Goal: Information Seeking & Learning: Learn about a topic

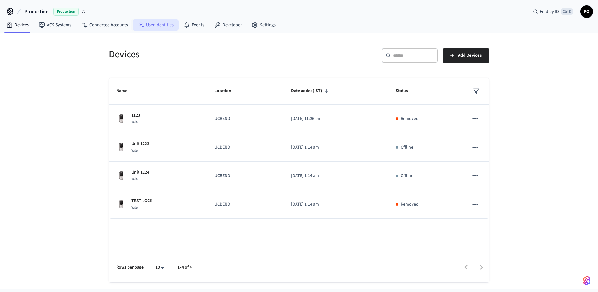
click at [154, 30] on link "User Identities" at bounding box center [156, 24] width 46 height 11
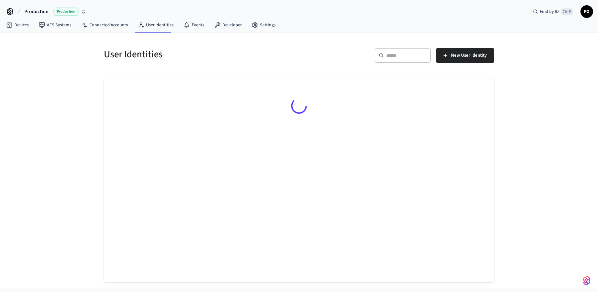
click at [408, 58] on input "text" at bounding box center [406, 55] width 41 height 6
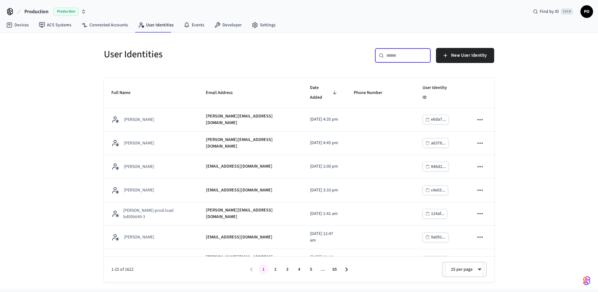
paste input "**********"
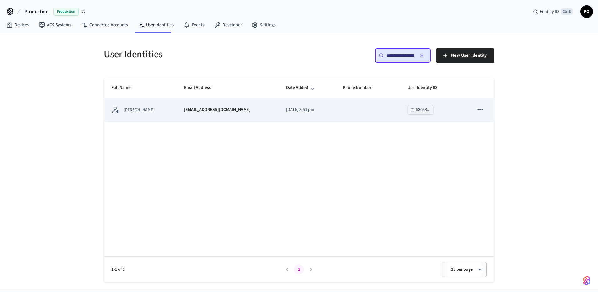
scroll to position [0, 39]
type input "**********"
click at [279, 112] on td "2025/08/11 at 3:51 pm" at bounding box center [307, 109] width 57 height 23
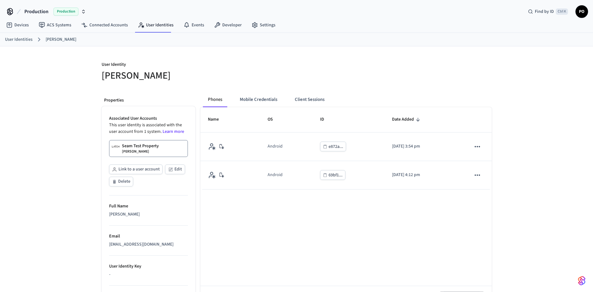
click at [142, 149] on p "[PERSON_NAME]" at bounding box center [135, 151] width 27 height 5
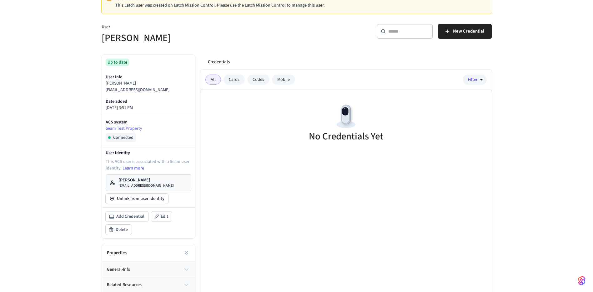
scroll to position [31, 0]
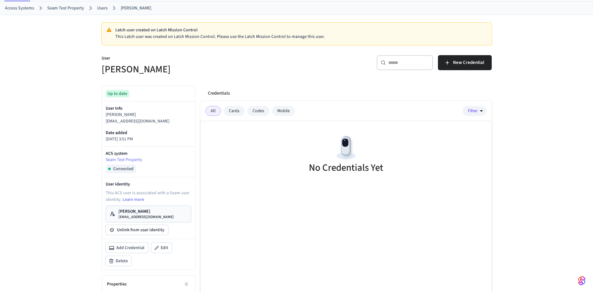
click at [163, 220] on link "[PERSON_NAME] [EMAIL_ADDRESS][DOMAIN_NAME]" at bounding box center [149, 213] width 86 height 17
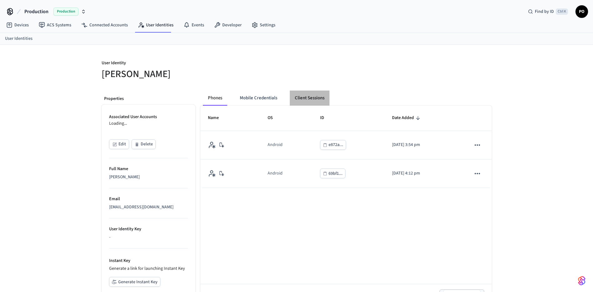
click at [308, 102] on button "Client Sessions" at bounding box center [310, 97] width 40 height 15
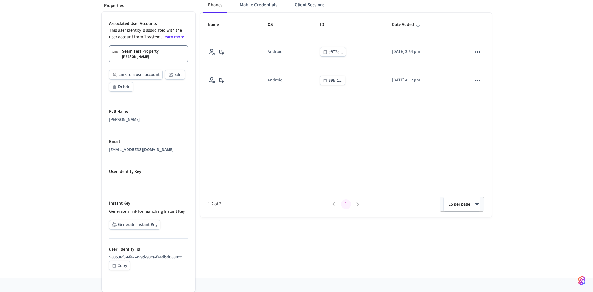
scroll to position [1, 0]
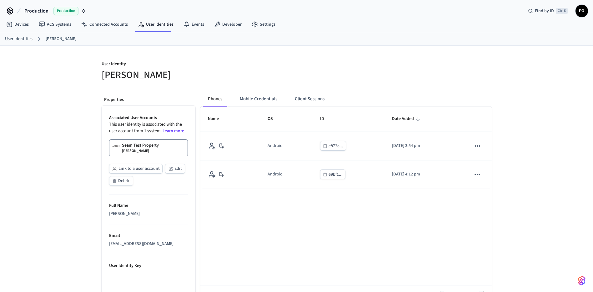
click at [151, 145] on p "Seam Test Property" at bounding box center [140, 145] width 37 height 6
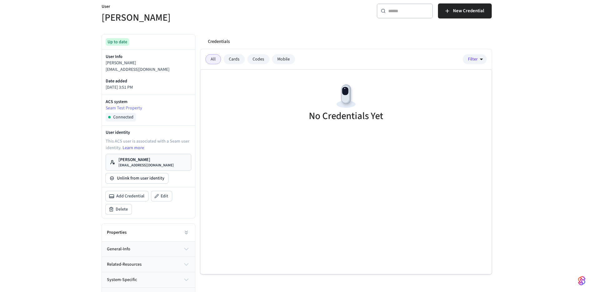
scroll to position [94, 0]
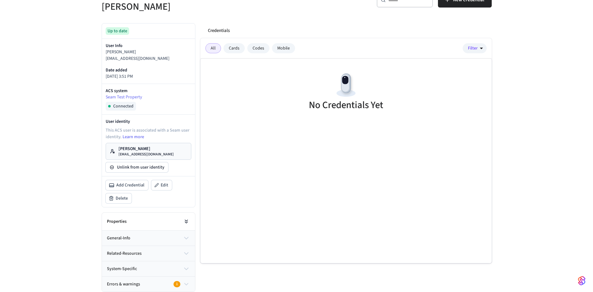
click at [185, 218] on icon at bounding box center [186, 221] width 6 height 6
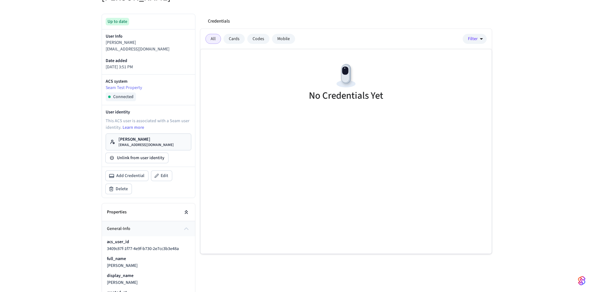
scroll to position [0, 0]
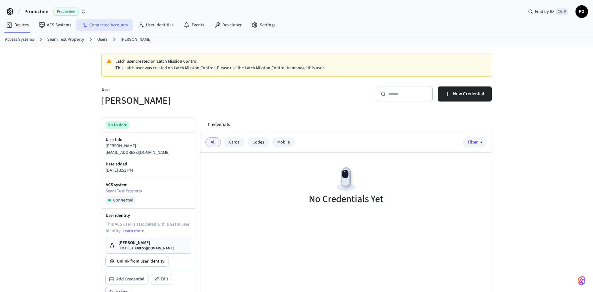
click at [89, 25] on link "Connected Accounts" at bounding box center [104, 24] width 57 height 11
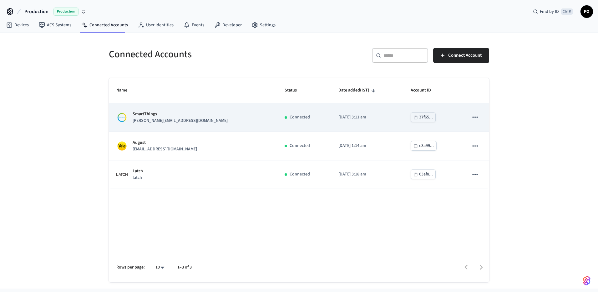
click at [220, 115] on div "SmartThings karim.abdou@greystar.com" at bounding box center [192, 117] width 153 height 13
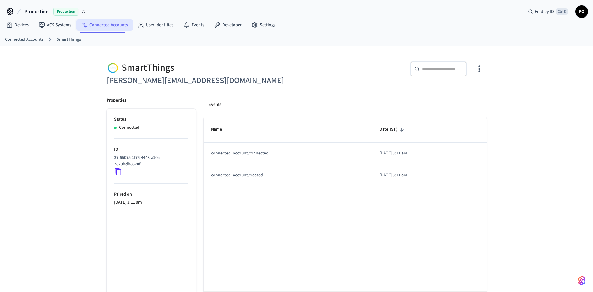
click at [98, 30] on link "Connected Accounts" at bounding box center [104, 24] width 57 height 11
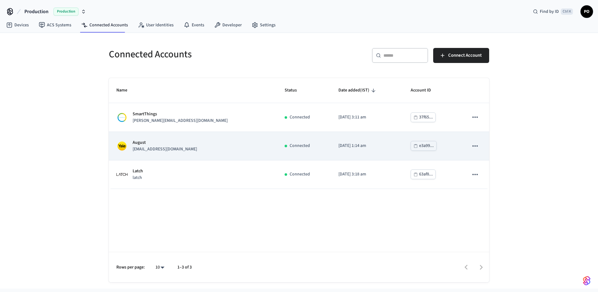
click at [196, 145] on div "August ucbendcm@greystar.com" at bounding box center [192, 145] width 153 height 13
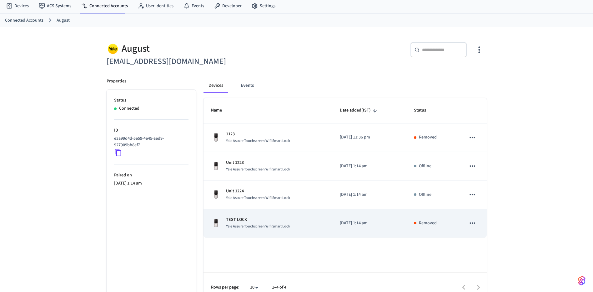
scroll to position [30, 0]
